Goal: Transaction & Acquisition: Purchase product/service

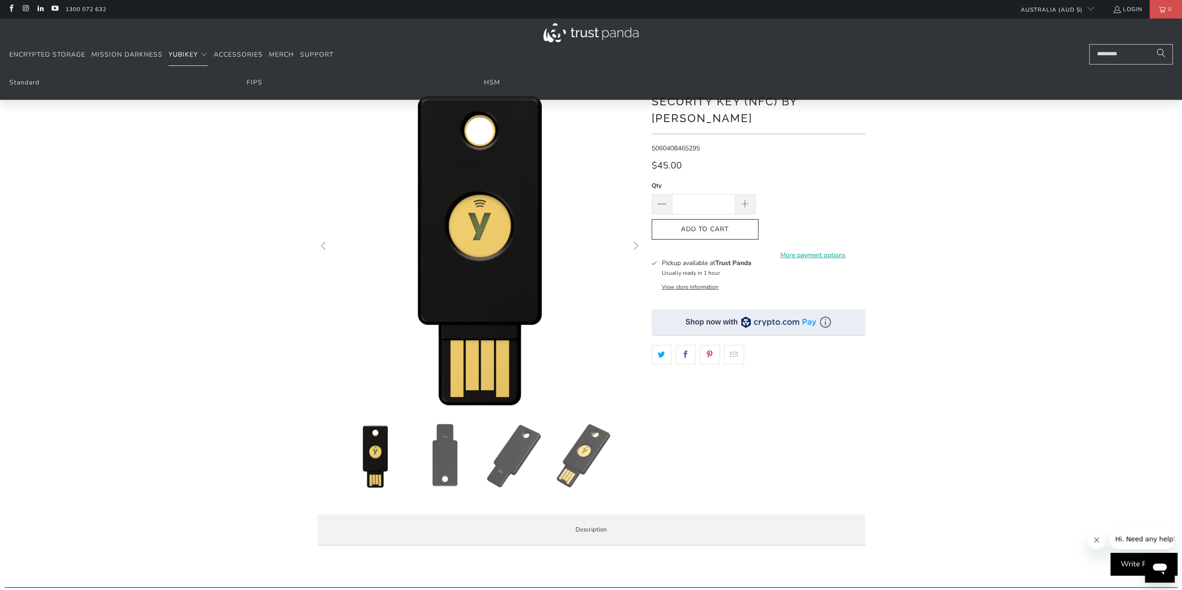
click at [199, 54] on summary "YubiKey" at bounding box center [188, 55] width 39 height 22
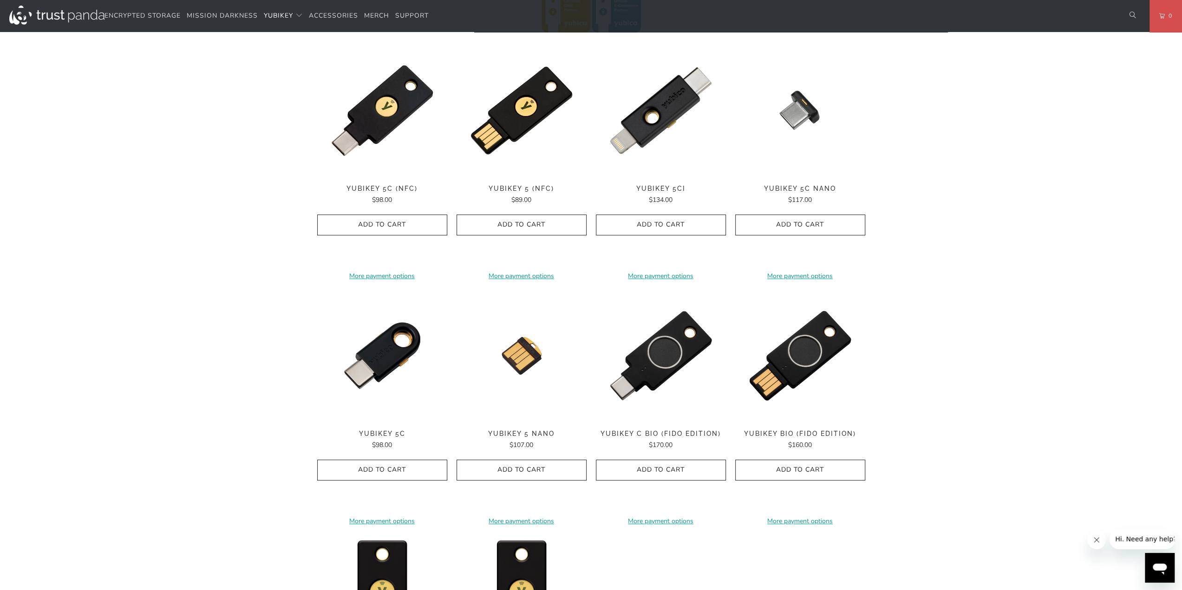
scroll to position [418, 0]
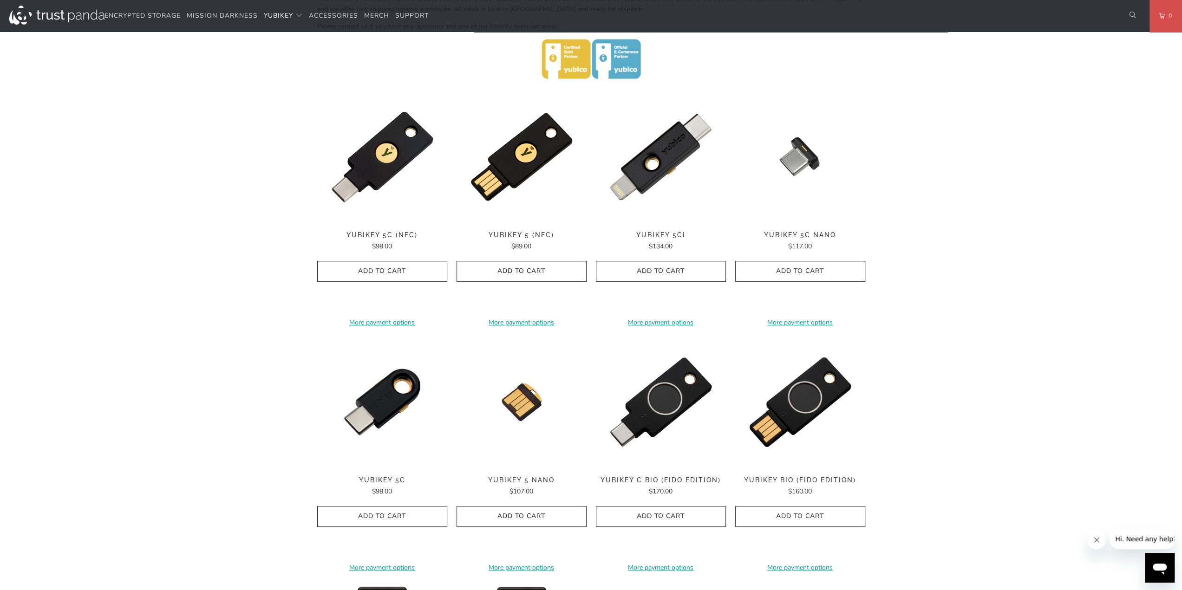
click at [781, 235] on span "YubiKey 5C Nano" at bounding box center [800, 235] width 130 height 8
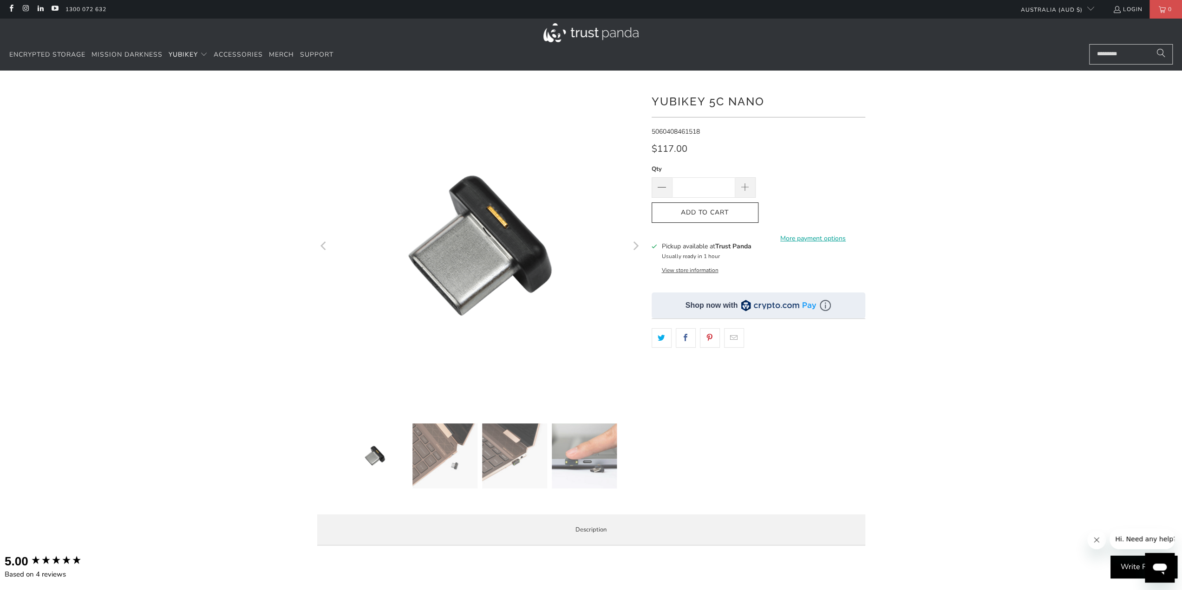
click at [471, 248] on img at bounding box center [483, 246] width 464 height 464
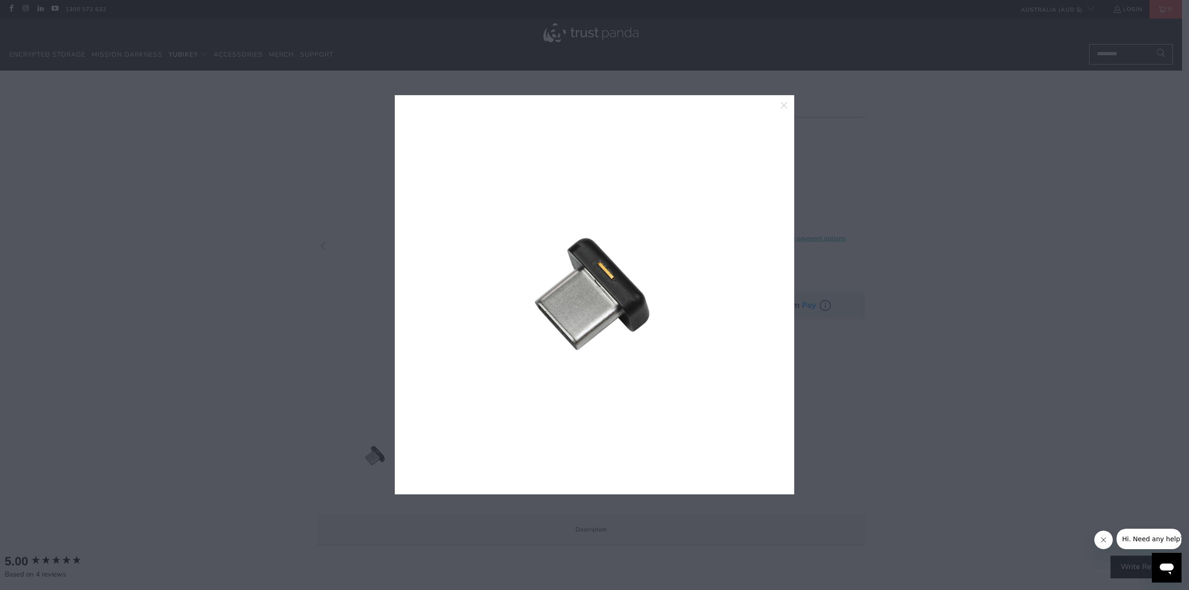
drag, startPoint x: 471, startPoint y: 248, endPoint x: 334, endPoint y: 307, distance: 148.8
click at [335, 307] on div at bounding box center [594, 295] width 1189 height 590
click at [783, 107] on icon "close" at bounding box center [784, 105] width 13 height 13
